Goal: Use online tool/utility: Utilize a website feature to perform a specific function

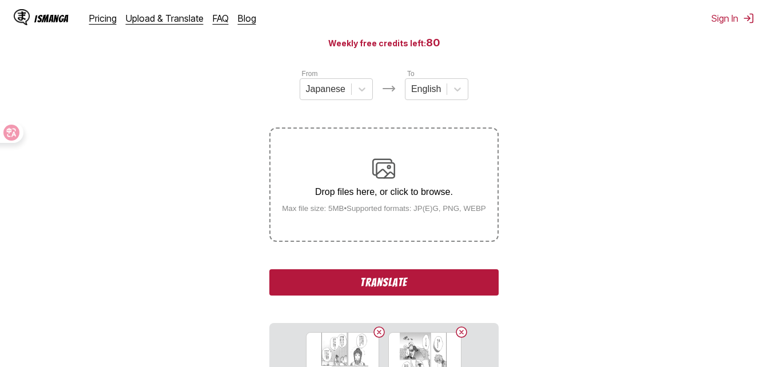
click at [434, 282] on button "Translate" at bounding box center [383, 282] width 229 height 26
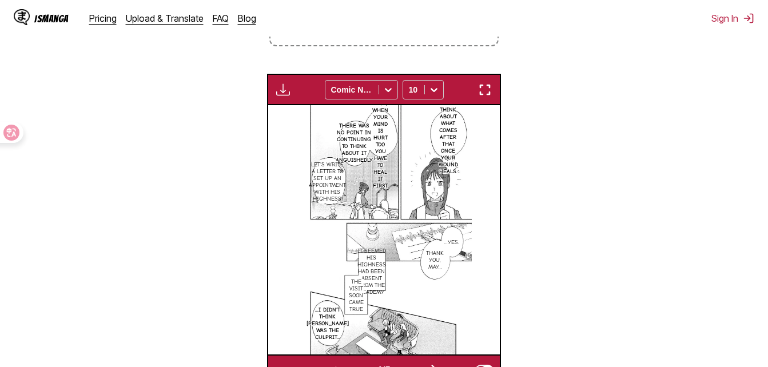
click at [479, 90] on img "button" at bounding box center [485, 90] width 14 height 14
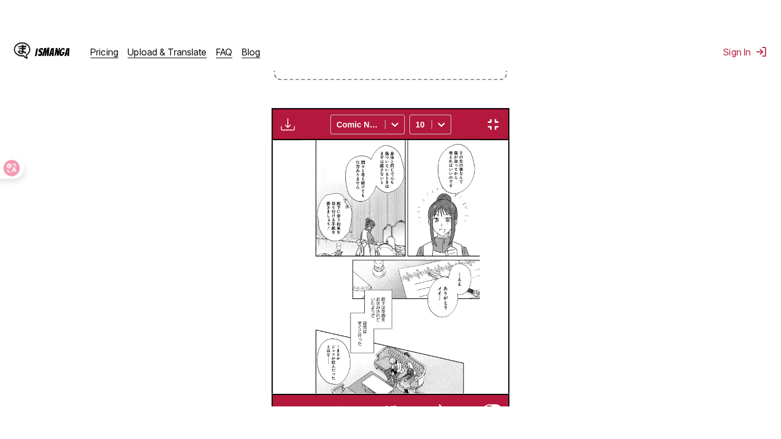
scroll to position [138, 0]
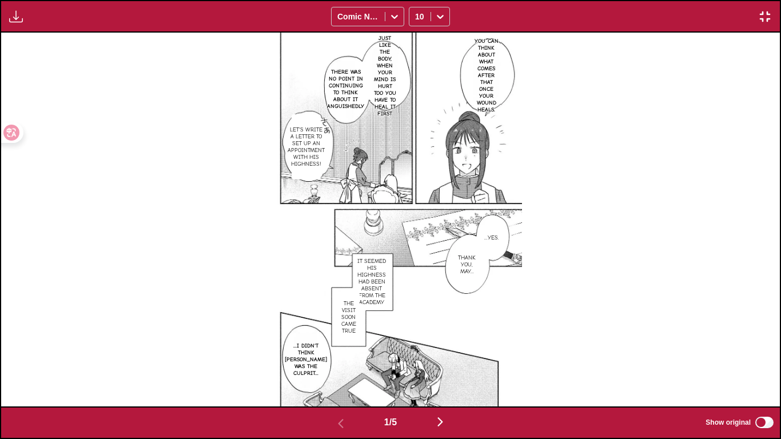
click at [447, 366] on img "button" at bounding box center [440, 422] width 14 height 14
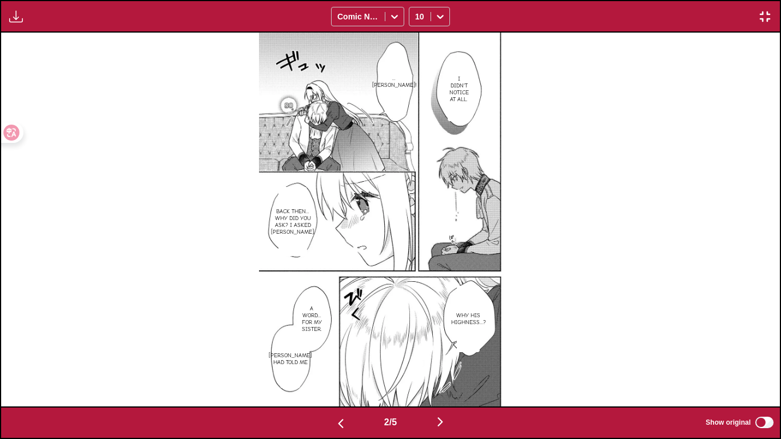
click at [447, 366] on img "button" at bounding box center [440, 422] width 14 height 14
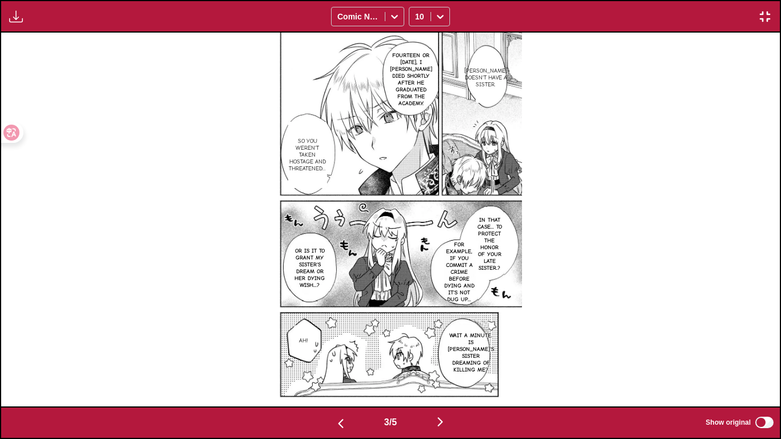
click at [447, 366] on img "button" at bounding box center [440, 422] width 14 height 14
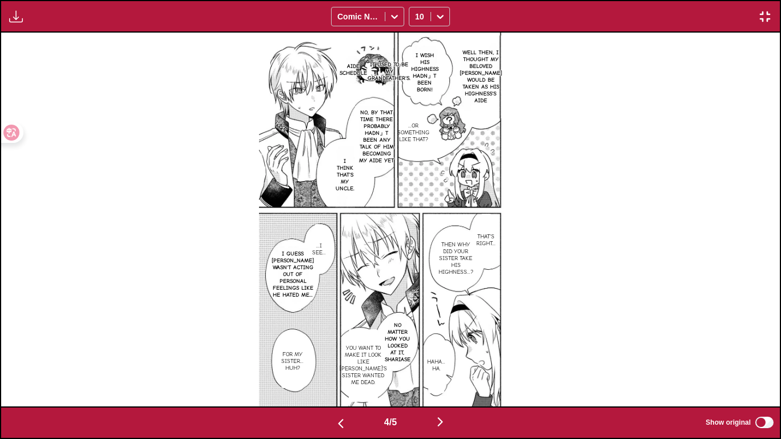
click at [447, 366] on img "button" at bounding box center [440, 422] width 14 height 14
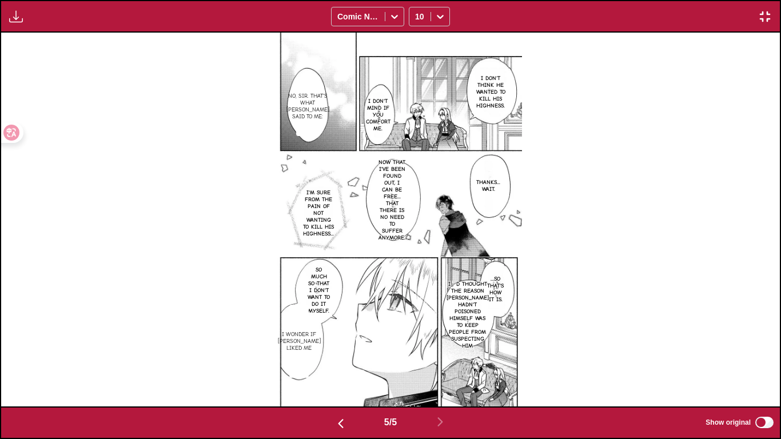
click at [762, 15] on img "button" at bounding box center [765, 17] width 14 height 14
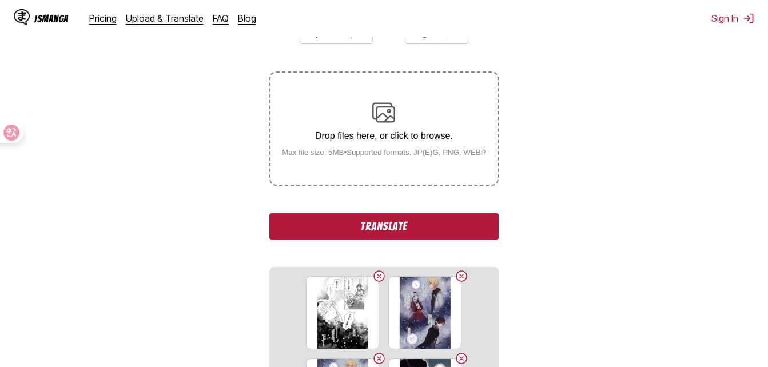
scroll to position [171, 0]
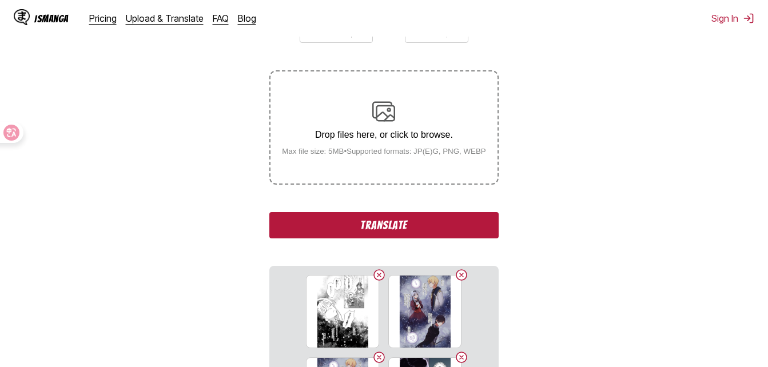
click at [413, 216] on button "Translate" at bounding box center [383, 225] width 229 height 26
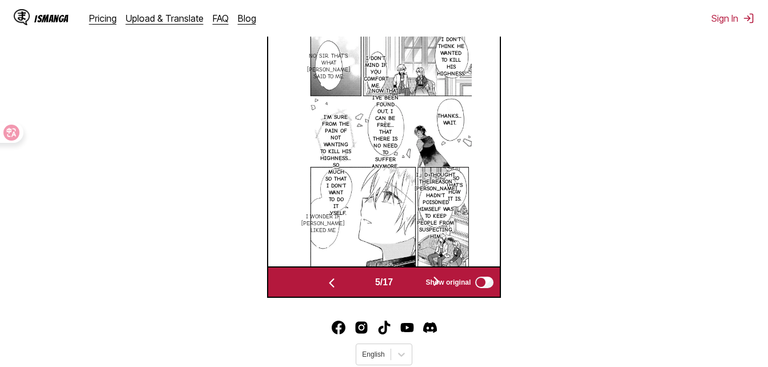
scroll to position [457, 0]
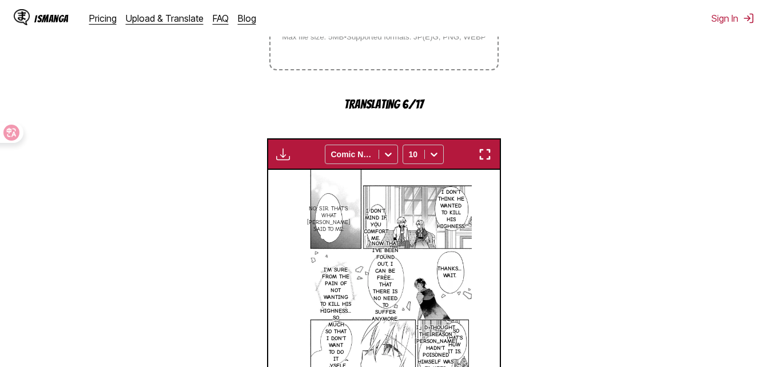
drag, startPoint x: 489, startPoint y: 155, endPoint x: 493, endPoint y: 198, distance: 43.1
click at [489, 156] on img "button" at bounding box center [485, 154] width 14 height 14
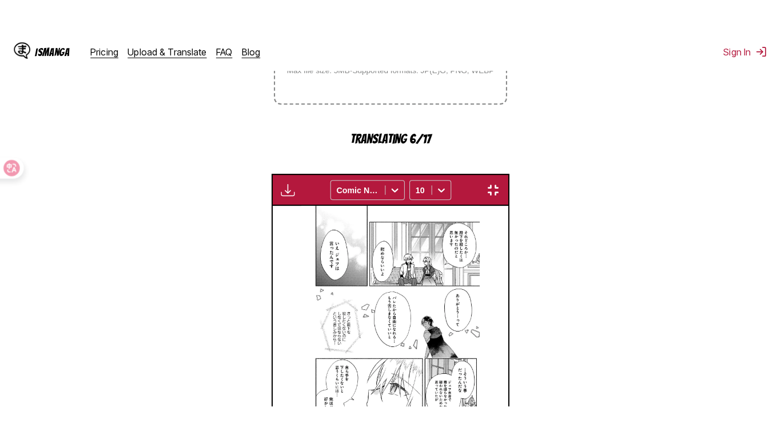
scroll to position [138, 0]
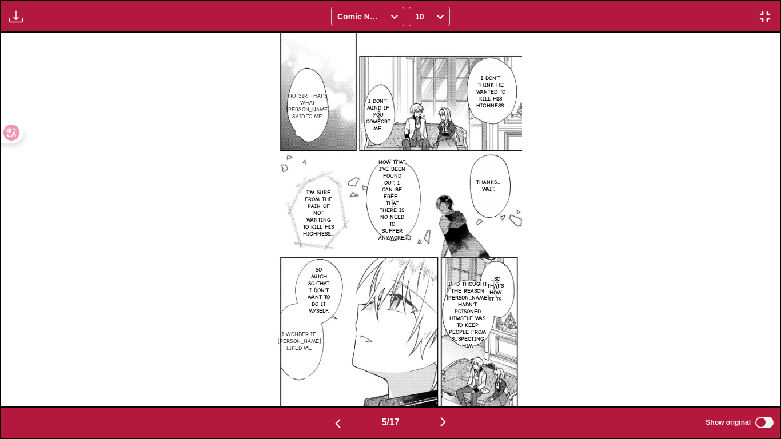
click at [450, 366] on img "button" at bounding box center [443, 422] width 14 height 14
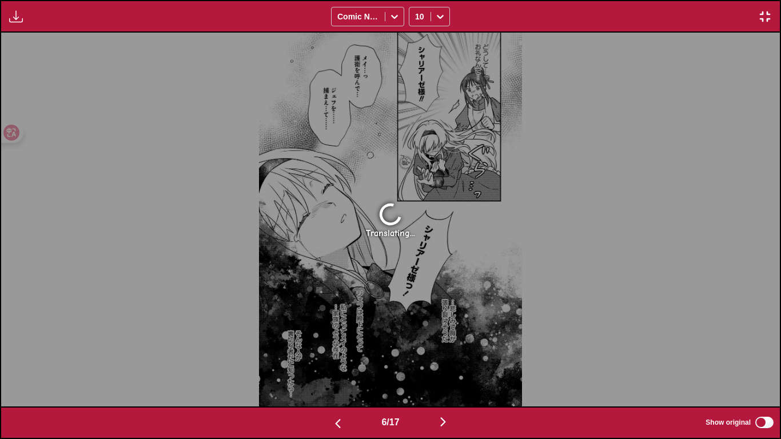
click at [454, 366] on button "button" at bounding box center [443, 422] width 69 height 17
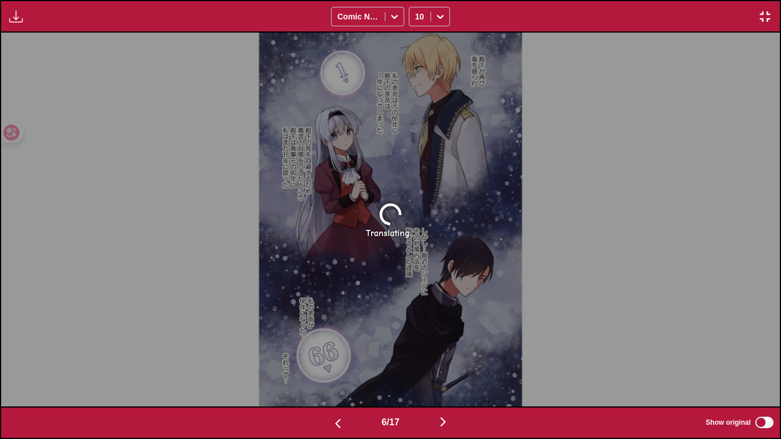
click at [454, 366] on button "button" at bounding box center [443, 422] width 69 height 17
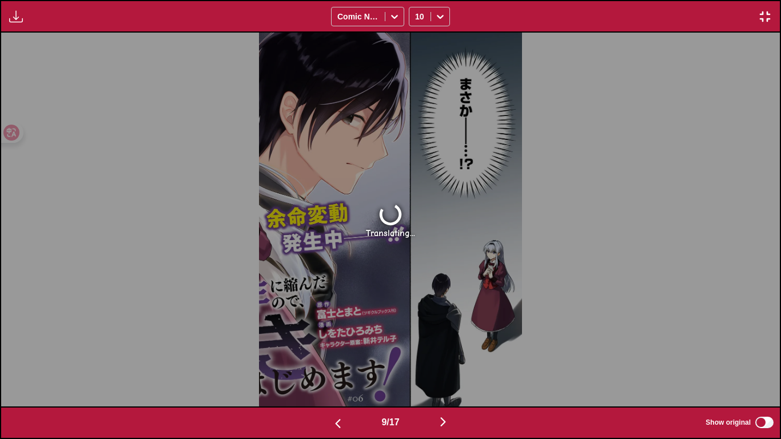
click at [454, 366] on button "button" at bounding box center [443, 422] width 69 height 17
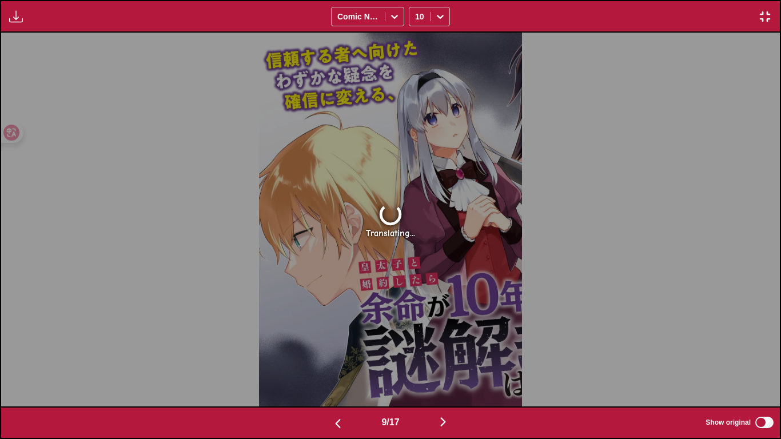
click at [450, 366] on img "button" at bounding box center [443, 422] width 14 height 14
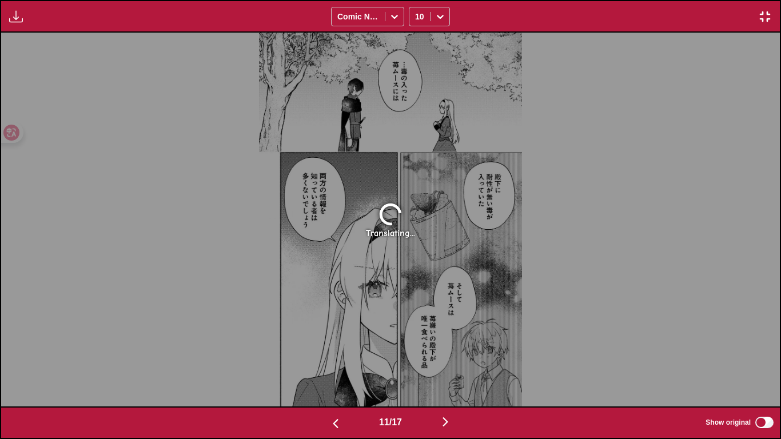
click at [452, 366] on img "button" at bounding box center [445, 422] width 14 height 14
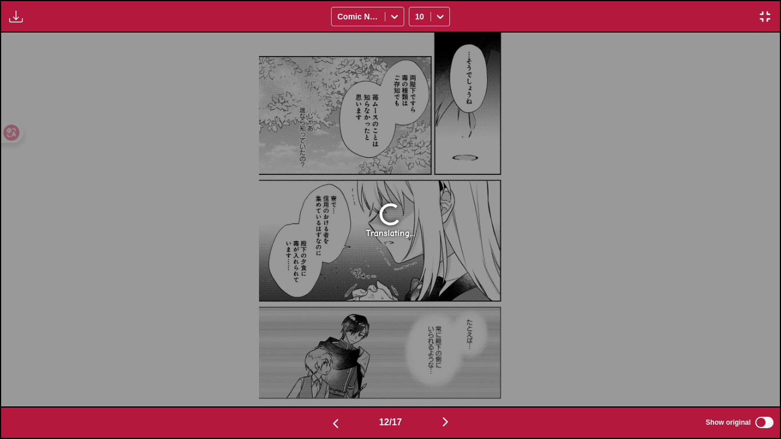
click at [452, 366] on img "button" at bounding box center [445, 422] width 14 height 14
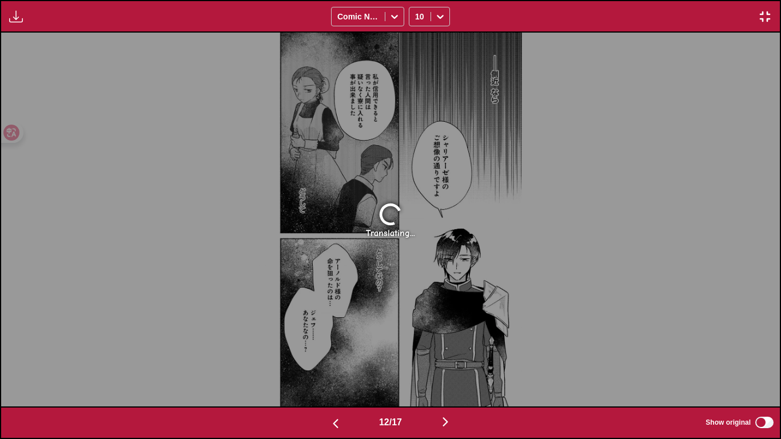
click at [452, 366] on img "button" at bounding box center [445, 422] width 14 height 14
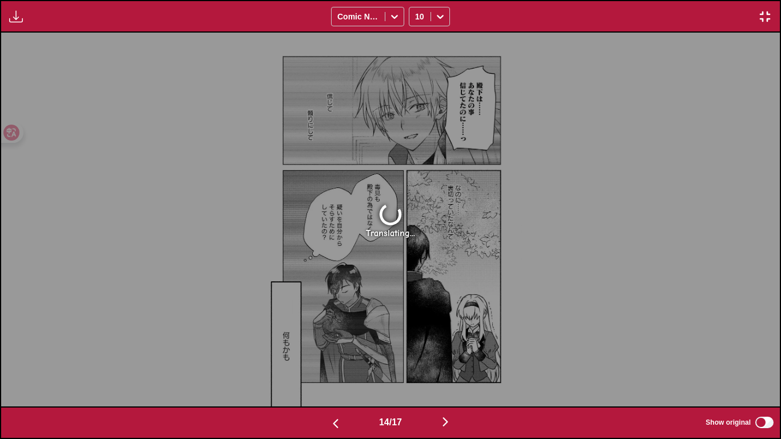
click at [452, 366] on img "button" at bounding box center [445, 422] width 14 height 14
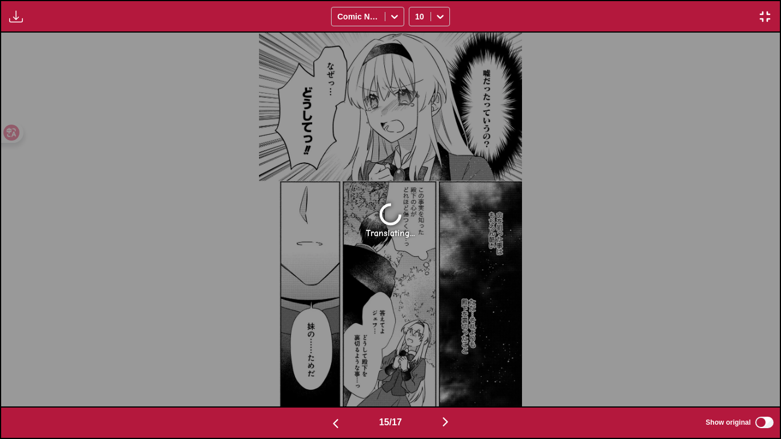
click at [452, 366] on img "button" at bounding box center [445, 422] width 14 height 14
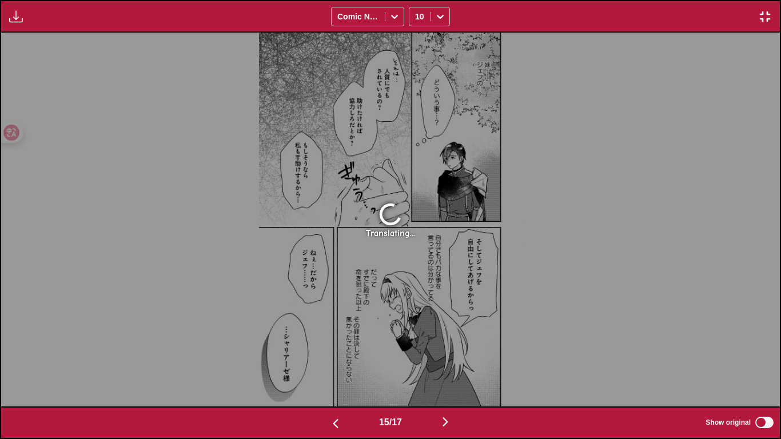
click at [452, 366] on img "button" at bounding box center [445, 422] width 14 height 14
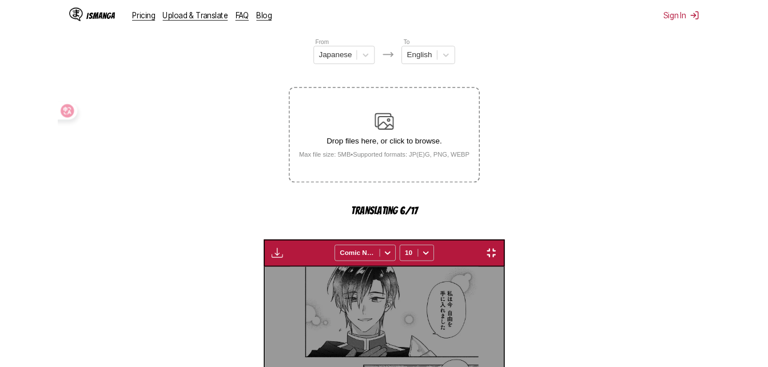
scroll to position [0, 3708]
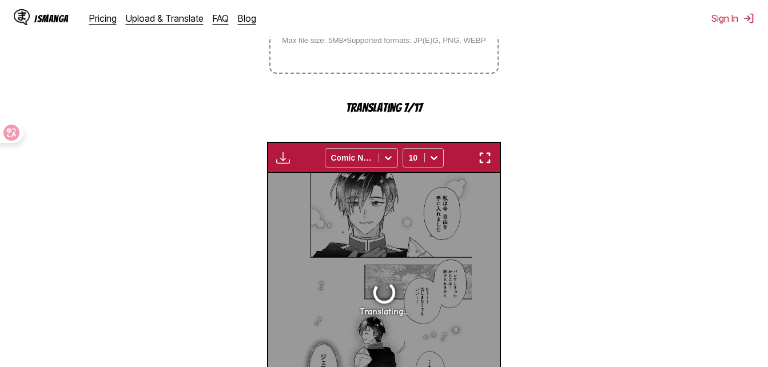
click at [490, 161] on img "button" at bounding box center [485, 158] width 14 height 14
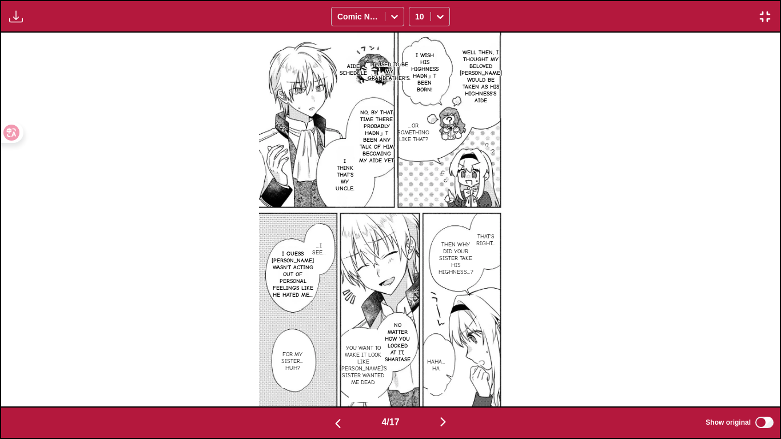
scroll to position [0, 3114]
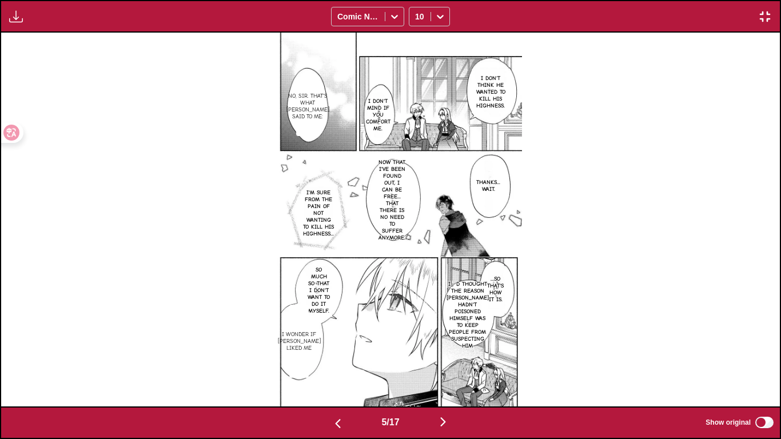
click at [767, 12] on img "button" at bounding box center [765, 17] width 14 height 14
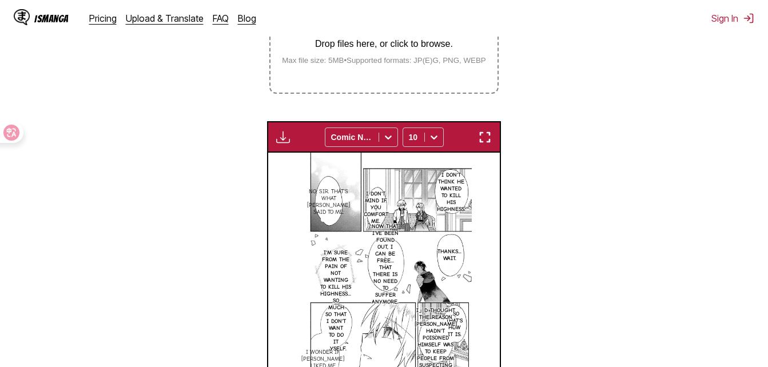
scroll to position [242, 0]
